Goal: Book appointment/travel/reservation

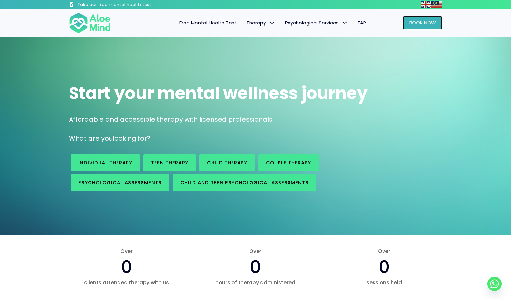
click at [421, 27] on link "Book Now" at bounding box center [423, 23] width 40 height 14
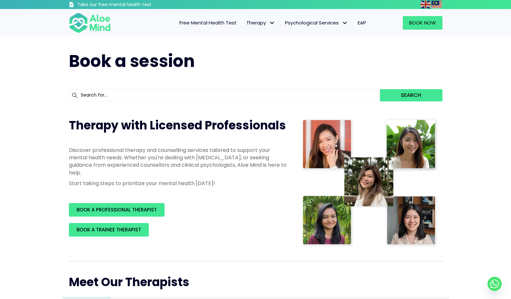
click at [322, 92] on input "text" at bounding box center [224, 95] width 311 height 12
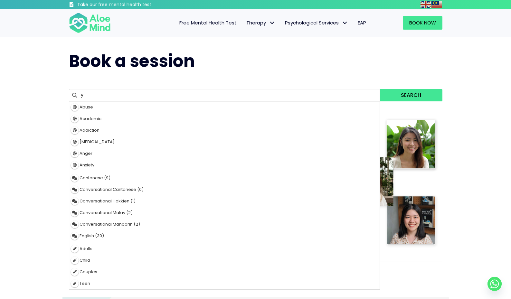
type input "yv"
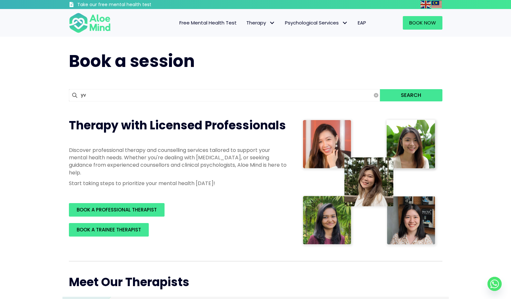
type input "[PERSON_NAME]"
type input "yvonn"
click at [380, 89] on button "Search" at bounding box center [411, 95] width 62 height 12
click at [285, 106] on div "[PERSON_NAME]" at bounding box center [224, 107] width 311 height 12
type input "[PERSON_NAME]"
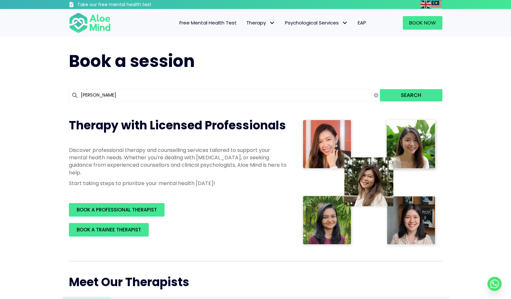
click at [103, 92] on input "[PERSON_NAME]" at bounding box center [224, 95] width 311 height 12
click at [98, 108] on div "[PERSON_NAME]" at bounding box center [224, 107] width 311 height 12
type input "[PERSON_NAME]"
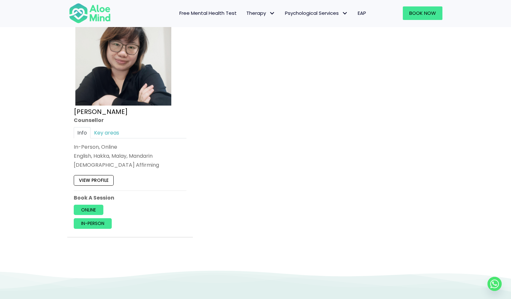
scroll to position [483, 0]
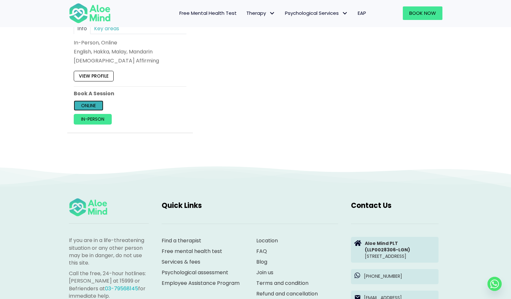
click at [95, 106] on link "Online" at bounding box center [89, 105] width 30 height 10
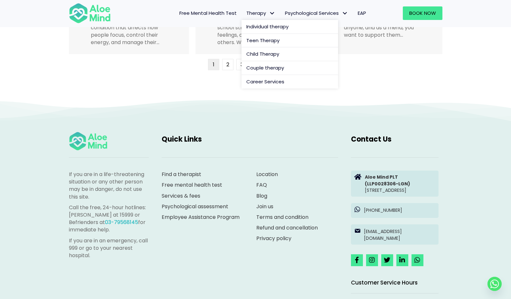
scroll to position [1680, 0]
